Goal: Transaction & Acquisition: Subscribe to service/newsletter

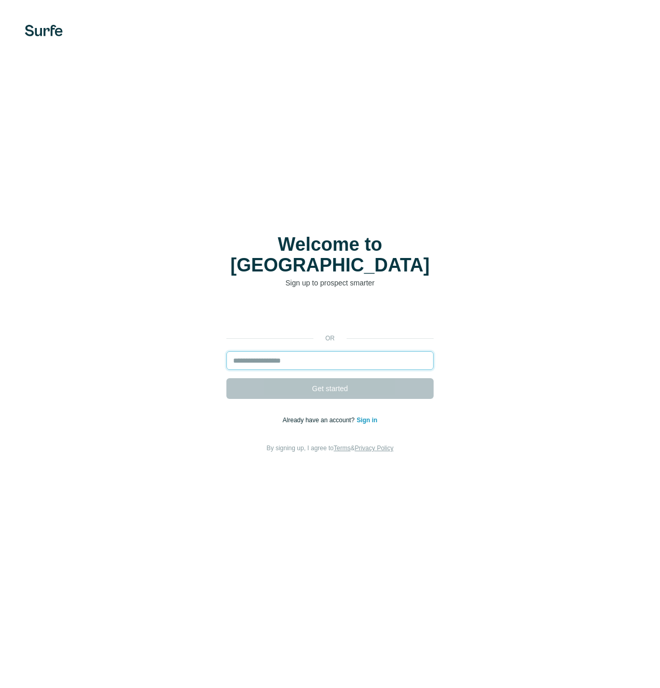
click at [286, 356] on input "email" at bounding box center [330, 360] width 207 height 19
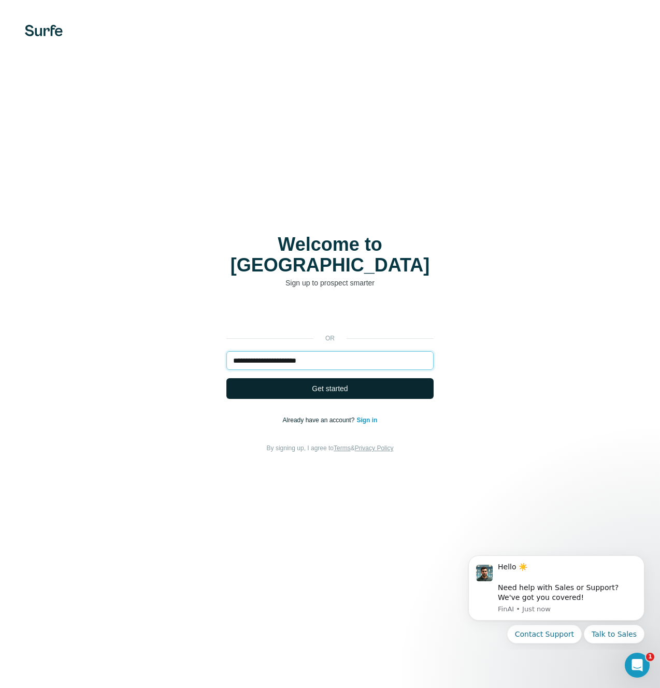
type input "**********"
click at [307, 379] on button "Get started" at bounding box center [330, 388] width 207 height 21
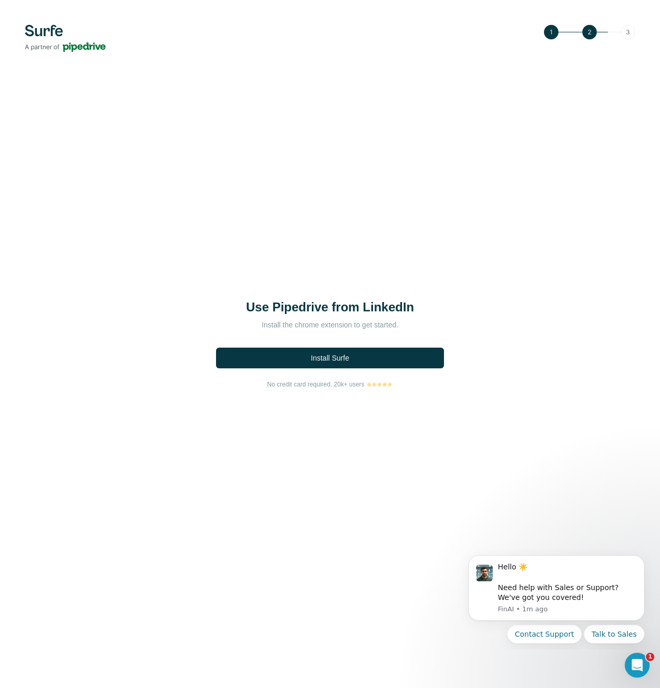
click at [352, 248] on div "Use Pipedrive from LinkedIn Install the chrome extension to get started. Instal…" at bounding box center [330, 344] width 660 height 688
click at [326, 370] on div "Install Surfe" at bounding box center [330, 356] width 234 height 32
click at [332, 353] on span "Install Surfe" at bounding box center [330, 358] width 38 height 10
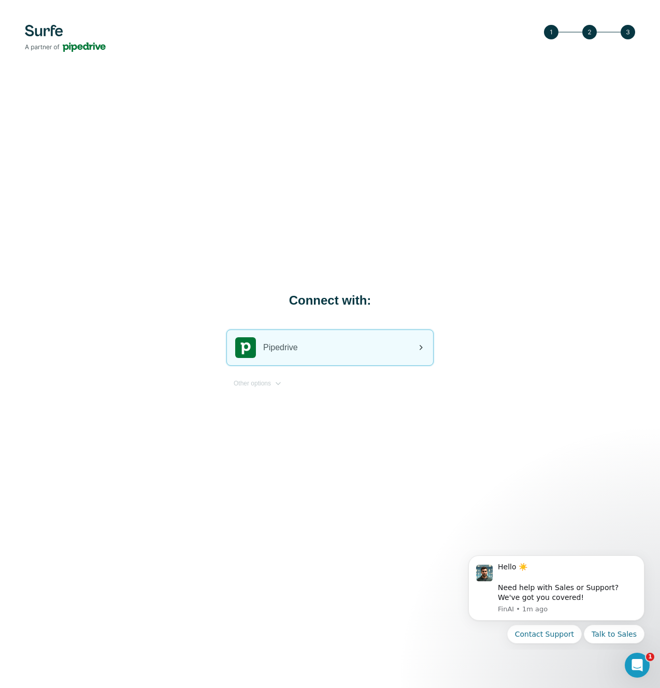
click at [306, 352] on div "Pipedrive" at bounding box center [330, 347] width 206 height 35
